Goal: Task Accomplishment & Management: Use online tool/utility

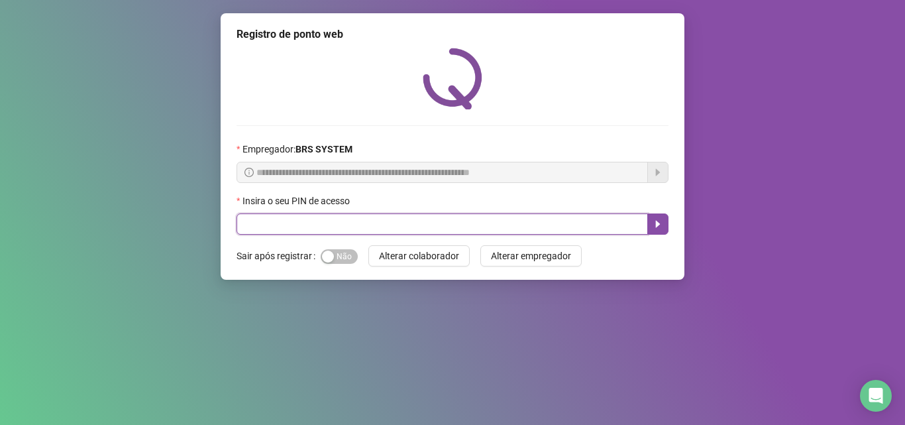
click at [440, 223] on input "text" at bounding box center [442, 223] width 411 height 21
type input "*****"
click at [656, 221] on icon "caret-right" at bounding box center [658, 224] width 5 height 7
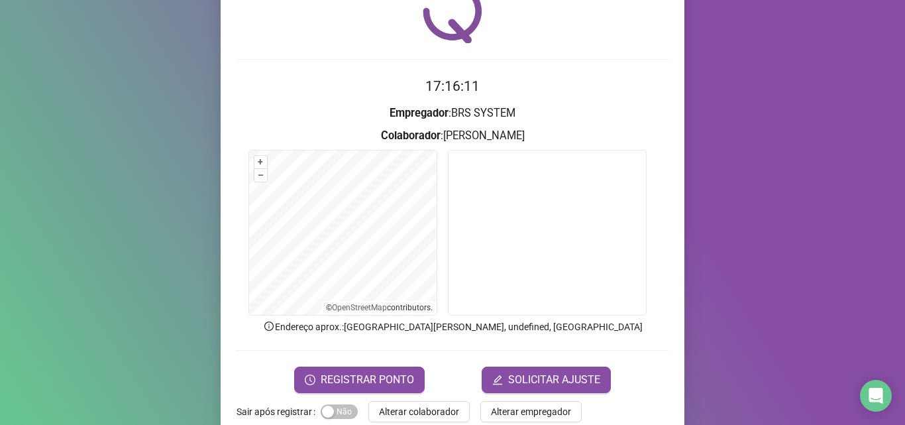
scroll to position [93, 0]
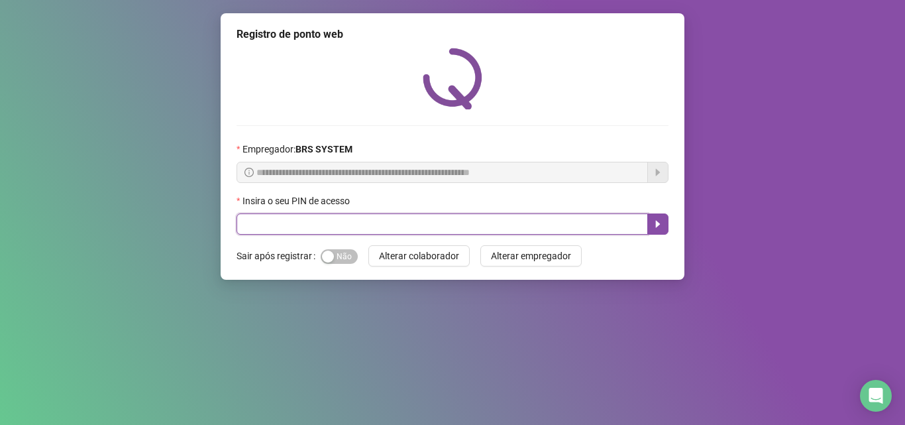
click at [394, 223] on input "text" at bounding box center [442, 223] width 411 height 21
click at [395, 219] on input "text" at bounding box center [442, 223] width 411 height 21
type input "*****"
click at [657, 220] on icon "caret-right" at bounding box center [658, 224] width 11 height 11
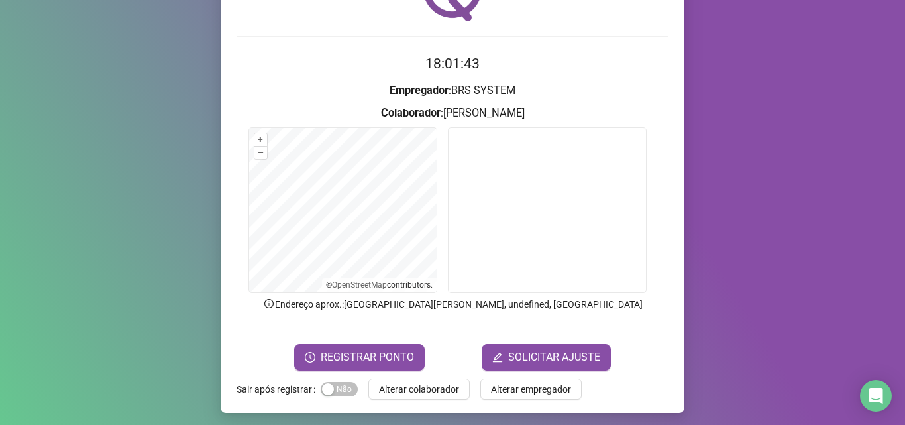
scroll to position [93, 0]
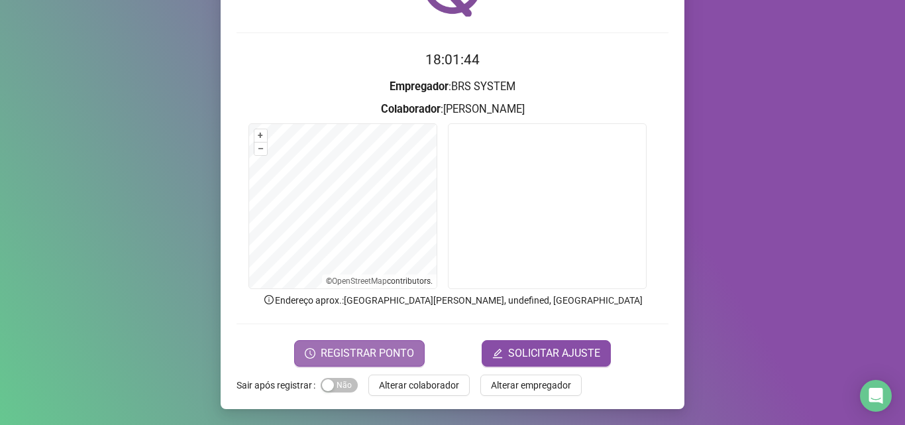
click at [340, 353] on span "REGISTRAR PONTO" at bounding box center [367, 353] width 93 height 16
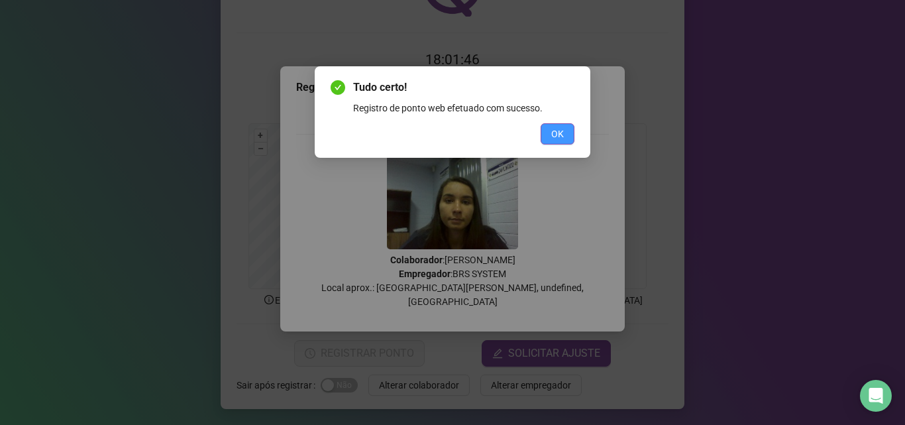
click at [558, 139] on span "OK" at bounding box center [557, 134] width 13 height 15
